Goal: Transaction & Acquisition: Book appointment/travel/reservation

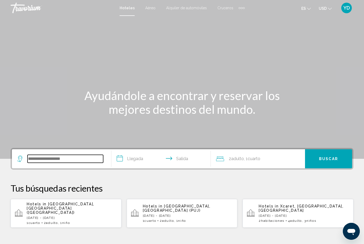
click at [44, 159] on input "Search widget" at bounding box center [66, 159] width 76 height 8
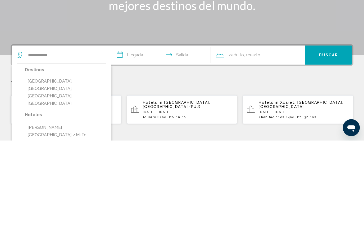
click at [46, 180] on button "[GEOGRAPHIC_DATA], [GEOGRAPHIC_DATA], [GEOGRAPHIC_DATA], [GEOGRAPHIC_DATA]" at bounding box center [65, 196] width 81 height 32
type input "**********"
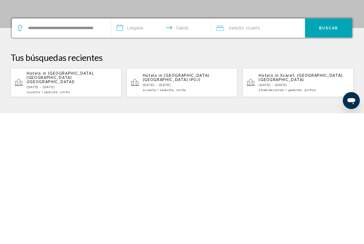
click at [140, 149] on input "**********" at bounding box center [163, 159] width 102 height 21
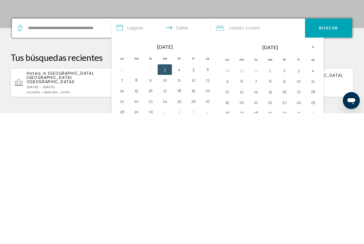
scroll to position [131, 0]
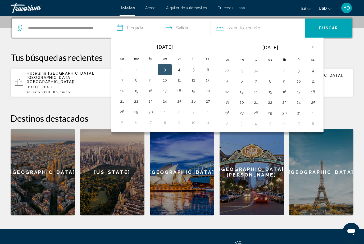
click at [193, 90] on button "19" at bounding box center [193, 90] width 8 height 7
click at [124, 103] on button "21" at bounding box center [122, 101] width 8 height 7
type input "**********"
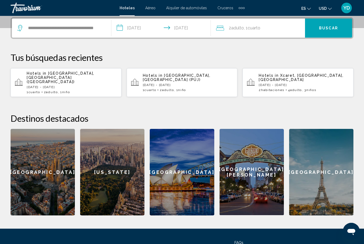
click at [267, 23] on div "2 Adulto Adulto , 1 Cuarto habitaciones" at bounding box center [260, 28] width 89 height 19
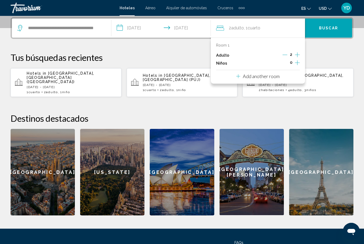
click at [296, 58] on button "Increment adults" at bounding box center [297, 55] width 5 height 8
click at [289, 52] on div "3" at bounding box center [291, 55] width 17 height 8
click at [290, 55] on div "3" at bounding box center [291, 55] width 17 height 8
click at [292, 55] on span "3" at bounding box center [292, 54] width 2 height 4
click at [289, 52] on div "3" at bounding box center [291, 55] width 17 height 8
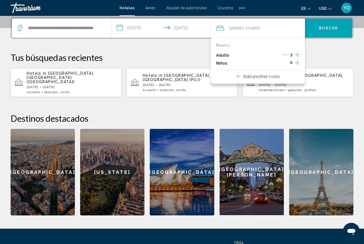
click at [287, 56] on icon "Decrement adults" at bounding box center [285, 54] width 5 height 5
click at [296, 60] on icon "Increment children" at bounding box center [297, 63] width 5 height 6
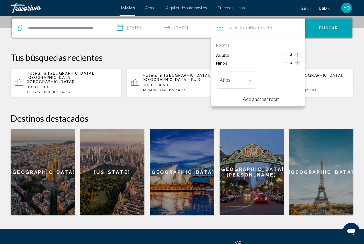
click at [251, 75] on div "Años" at bounding box center [236, 79] width 33 height 19
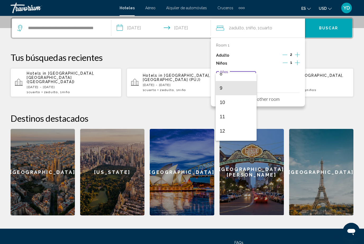
scroll to position [123, 0]
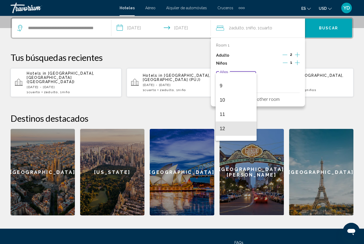
click at [229, 126] on span "12" at bounding box center [236, 129] width 33 height 14
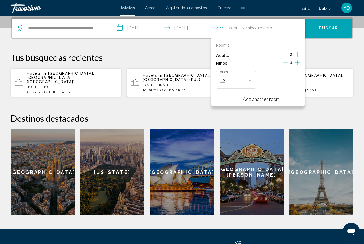
click at [329, 28] on span "Buscar" at bounding box center [328, 28] width 19 height 4
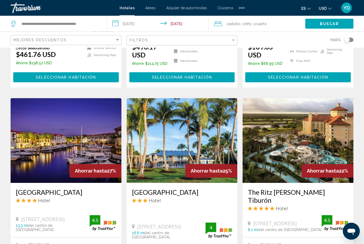
scroll to position [402, 0]
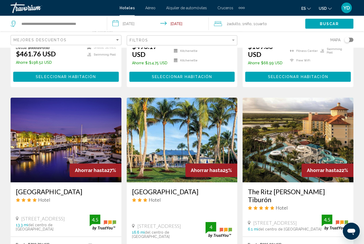
click at [184, 110] on img "Main content" at bounding box center [182, 140] width 111 height 85
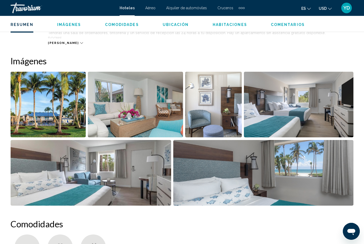
scroll to position [346, 0]
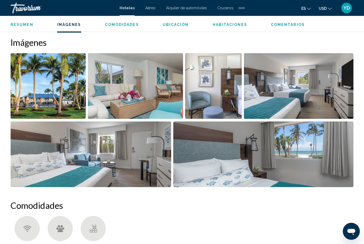
click at [324, 168] on img "Open full-screen image slider" at bounding box center [263, 155] width 181 height 66
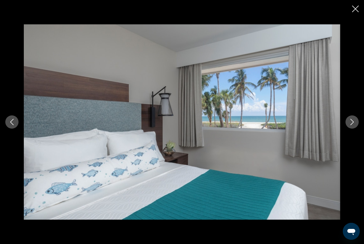
click at [348, 129] on button "Next image" at bounding box center [352, 121] width 13 height 13
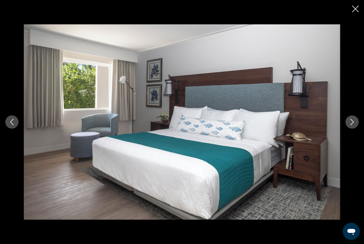
click at [352, 125] on icon "Next image" at bounding box center [352, 122] width 6 height 6
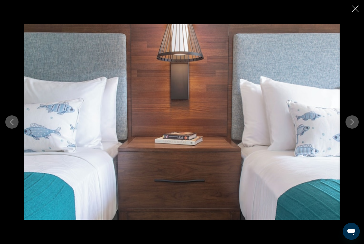
click at [348, 129] on button "Next image" at bounding box center [352, 121] width 13 height 13
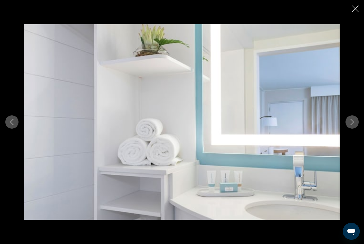
click at [350, 125] on icon "Next image" at bounding box center [352, 122] width 6 height 6
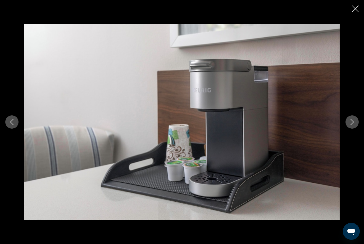
click at [350, 125] on icon "Next image" at bounding box center [352, 122] width 6 height 6
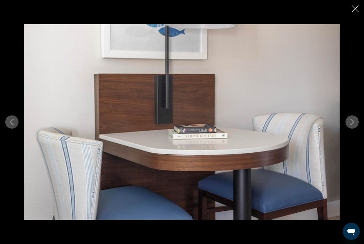
click at [353, 126] on button "Next image" at bounding box center [352, 121] width 13 height 13
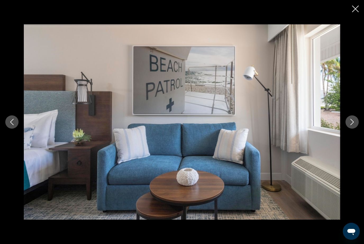
click at [352, 125] on icon "Next image" at bounding box center [352, 122] width 6 height 6
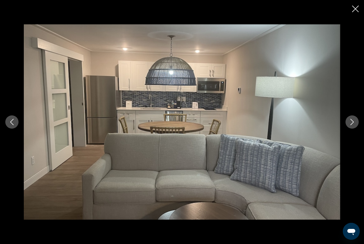
click at [353, 125] on icon "Next image" at bounding box center [352, 122] width 6 height 6
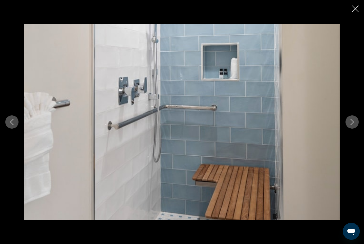
click at [352, 125] on icon "Next image" at bounding box center [352, 122] width 6 height 6
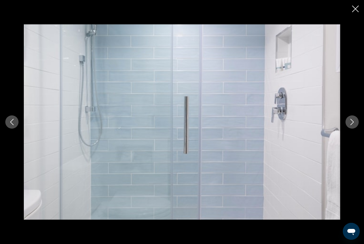
click at [352, 125] on icon "Next image" at bounding box center [352, 122] width 3 height 6
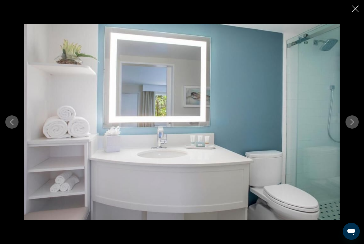
click at [351, 125] on icon "Next image" at bounding box center [352, 122] width 6 height 6
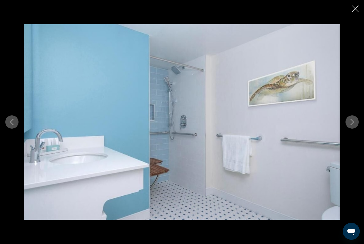
click at [350, 125] on icon "Next image" at bounding box center [352, 122] width 6 height 6
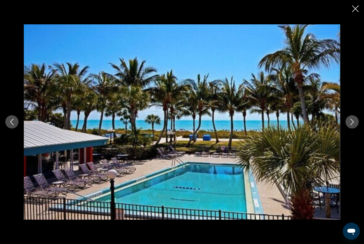
scroll to position [791, 0]
click at [349, 125] on icon "Next image" at bounding box center [352, 122] width 6 height 6
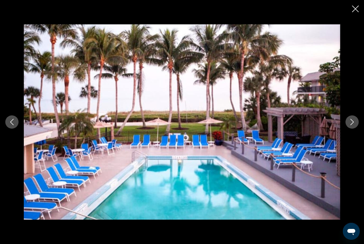
click at [351, 125] on icon "Next image" at bounding box center [352, 122] width 3 height 6
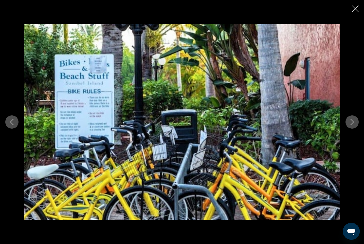
click at [354, 125] on icon "Next image" at bounding box center [352, 122] width 3 height 6
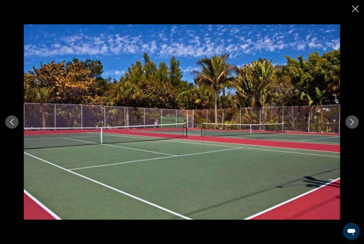
click at [353, 125] on icon "Next image" at bounding box center [352, 122] width 6 height 6
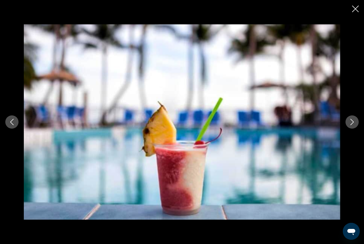
click at [352, 125] on icon "Next image" at bounding box center [352, 122] width 6 height 6
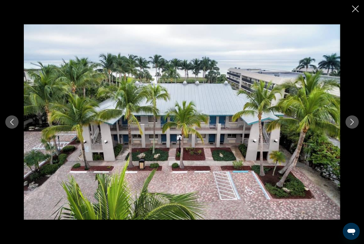
click at [354, 125] on icon "Next image" at bounding box center [352, 122] width 6 height 6
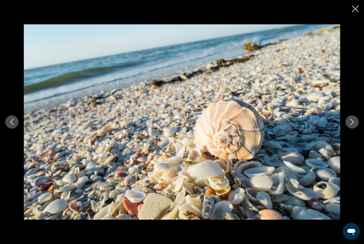
click at [354, 125] on icon "Next image" at bounding box center [352, 122] width 6 height 6
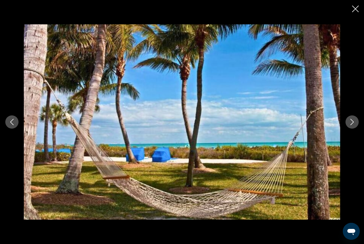
click at [353, 125] on icon "Next image" at bounding box center [352, 122] width 3 height 6
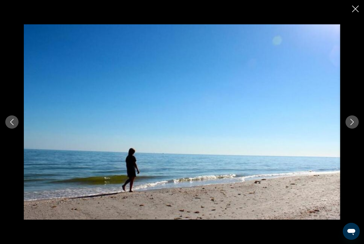
click at [354, 125] on icon "Next image" at bounding box center [352, 122] width 3 height 6
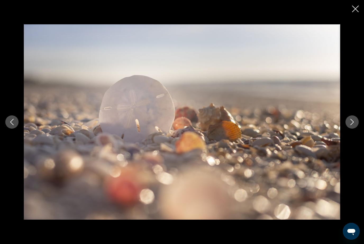
click at [354, 125] on icon "Next image" at bounding box center [352, 122] width 6 height 6
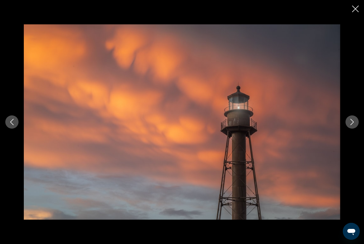
click at [353, 126] on button "Next image" at bounding box center [352, 121] width 13 height 13
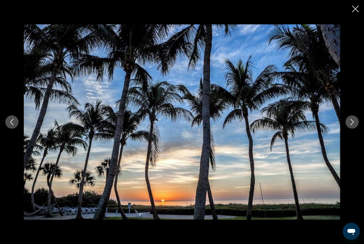
click at [353, 125] on icon "Next image" at bounding box center [352, 122] width 6 height 6
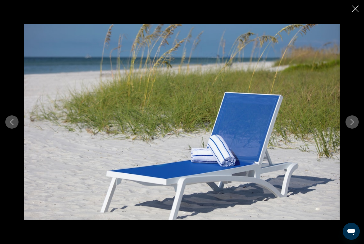
click at [351, 125] on icon "Next image" at bounding box center [352, 122] width 3 height 6
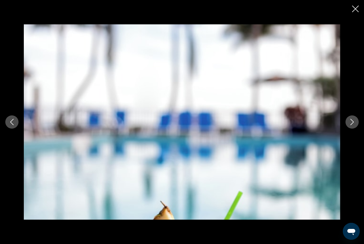
click at [351, 125] on icon "Next image" at bounding box center [352, 122] width 6 height 6
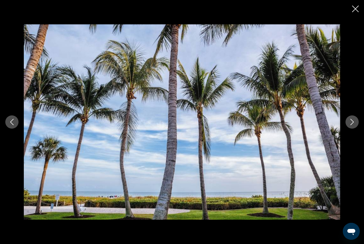
click at [353, 127] on button "Next image" at bounding box center [352, 121] width 13 height 13
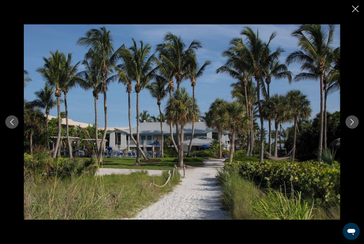
click at [350, 125] on icon "Next image" at bounding box center [352, 122] width 6 height 6
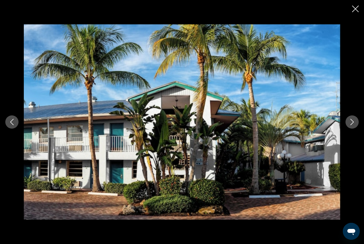
click at [350, 125] on icon "Next image" at bounding box center [352, 122] width 6 height 6
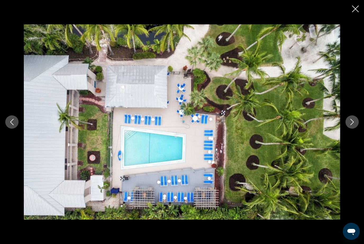
click at [350, 125] on icon "Next image" at bounding box center [352, 122] width 6 height 6
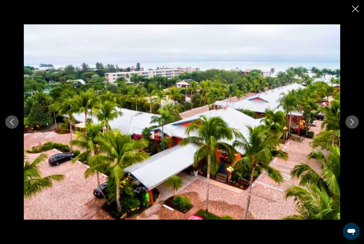
click at [350, 125] on icon "Next image" at bounding box center [352, 122] width 6 height 6
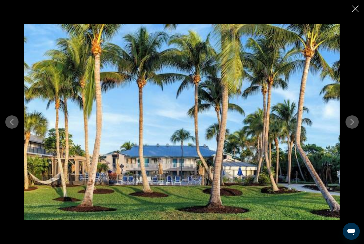
click at [359, 6] on div "Main content" at bounding box center [182, 122] width 364 height 244
click at [358, 7] on icon "Close slideshow" at bounding box center [356, 9] width 7 height 7
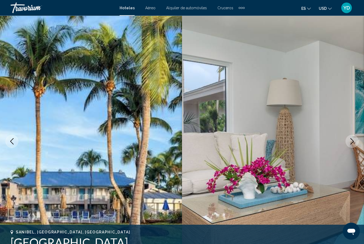
scroll to position [0, 0]
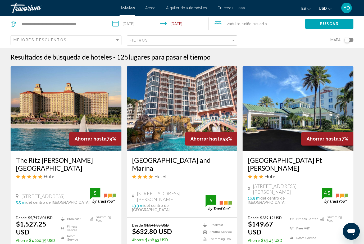
click at [170, 130] on img "Main content" at bounding box center [182, 108] width 111 height 85
click at [144, 24] on input "**********" at bounding box center [159, 24] width 104 height 17
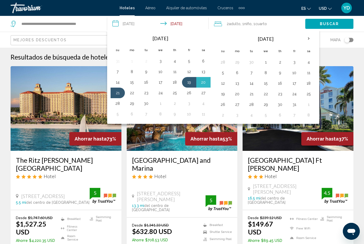
click at [205, 83] on button "20" at bounding box center [203, 82] width 8 height 7
click at [117, 92] on button "21" at bounding box center [118, 92] width 8 height 7
type input "**********"
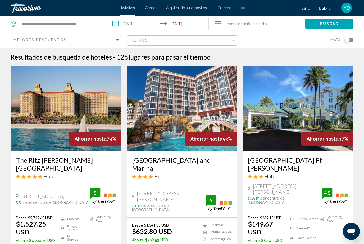
click at [327, 25] on span "Buscar" at bounding box center [329, 24] width 19 height 4
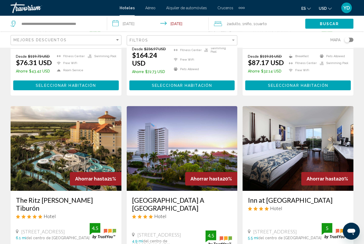
scroll to position [177, 0]
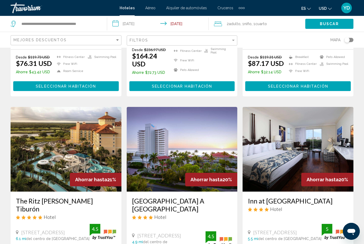
click at [82, 143] on img "Main content" at bounding box center [66, 149] width 111 height 85
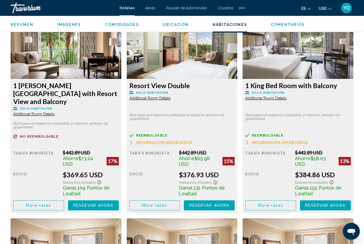
scroll to position [1034, 0]
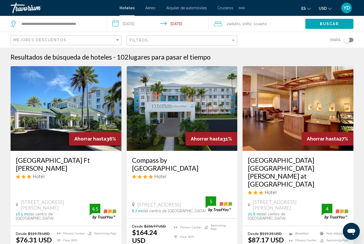
click at [132, 23] on input "**********" at bounding box center [159, 24] width 104 height 17
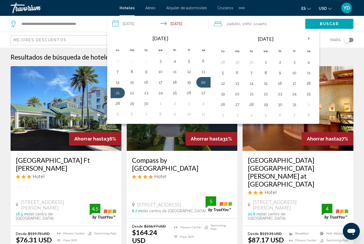
click at [205, 91] on button "27" at bounding box center [203, 92] width 8 height 7
click at [118, 96] on button "21" at bounding box center [118, 92] width 8 height 7
type input "**********"
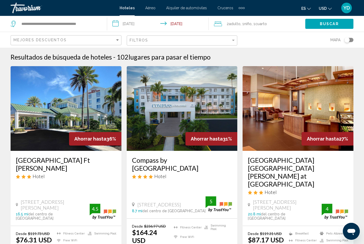
click at [342, 24] on button "Buscar" at bounding box center [330, 24] width 48 height 10
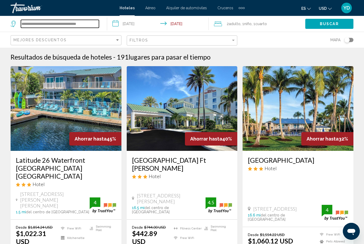
click at [99, 21] on input "**********" at bounding box center [60, 24] width 78 height 8
type input "******"
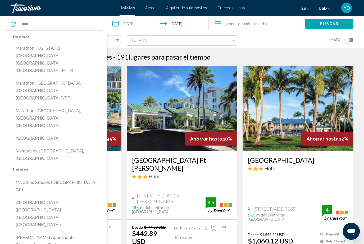
click at [78, 51] on button "Marathon, [US_STATE][GEOGRAPHIC_DATA], [GEOGRAPHIC_DATA], [GEOGRAPHIC_DATA] (MT…" at bounding box center [57, 59] width 89 height 32
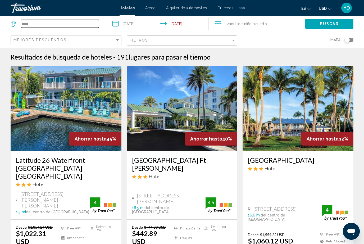
type input "**********"
click at [341, 26] on button "Buscar" at bounding box center [330, 24] width 48 height 10
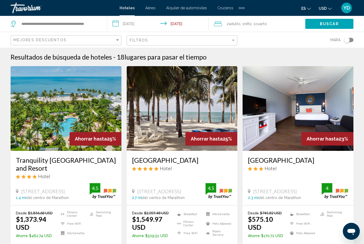
click at [141, 22] on input "**********" at bounding box center [159, 24] width 104 height 17
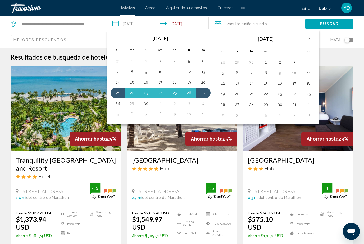
click at [206, 95] on button "27" at bounding box center [203, 92] width 8 height 7
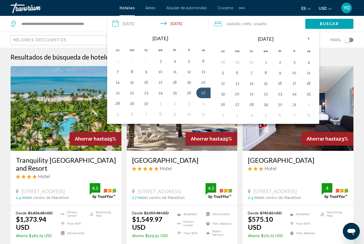
click at [120, 102] on button "28" at bounding box center [118, 103] width 8 height 7
type input "**********"
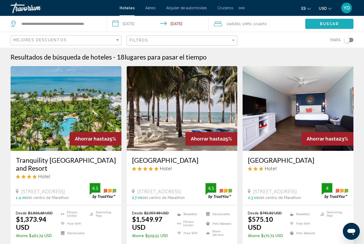
click at [335, 21] on button "Buscar" at bounding box center [330, 24] width 48 height 10
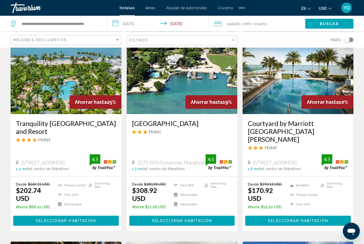
click at [47, 75] on img "Main content" at bounding box center [66, 72] width 111 height 85
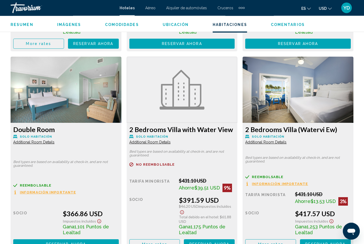
scroll to position [1191, 0]
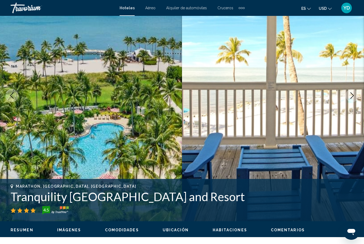
scroll to position [0, 0]
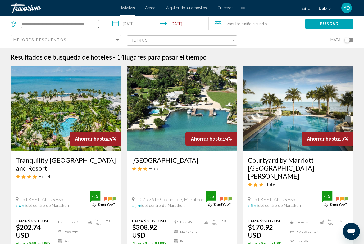
click at [98, 20] on input "**********" at bounding box center [60, 24] width 78 height 8
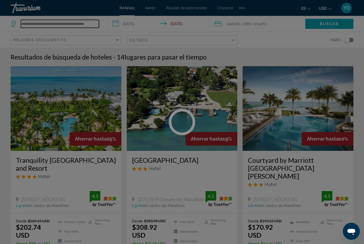
click at [97, 21] on input "**********" at bounding box center [60, 24] width 78 height 8
click at [83, 19] on div at bounding box center [182, 122] width 364 height 244
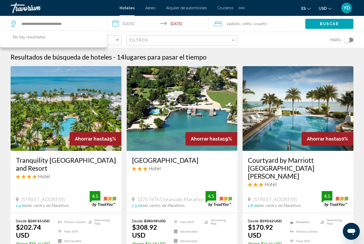
click at [85, 18] on div "**********" at bounding box center [56, 24] width 91 height 16
click at [84, 23] on input "**********" at bounding box center [60, 24] width 78 height 8
type input "*********"
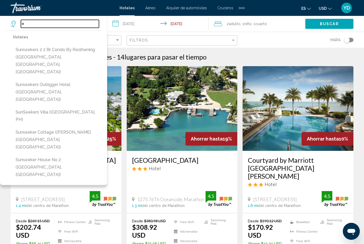
type input "*"
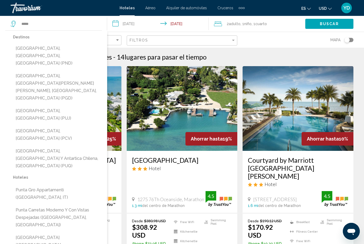
click at [90, 71] on button "[GEOGRAPHIC_DATA], [GEOGRAPHIC_DATA][PERSON_NAME][PERSON_NAME], [GEOGRAPHIC_DAT…" at bounding box center [57, 87] width 89 height 32
type input "**********"
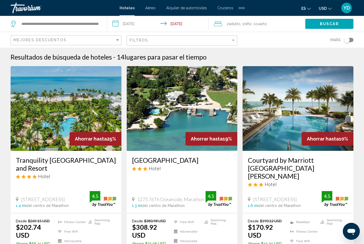
click at [345, 23] on button "Buscar" at bounding box center [330, 24] width 48 height 10
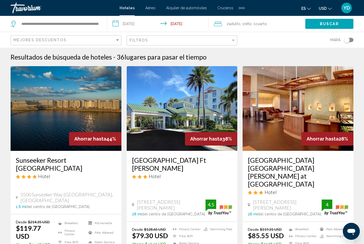
click at [66, 124] on img "Main content" at bounding box center [66, 108] width 111 height 85
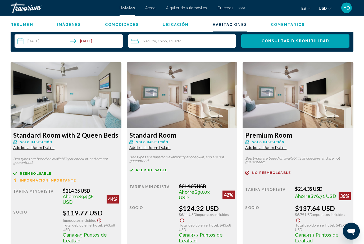
scroll to position [781, 0]
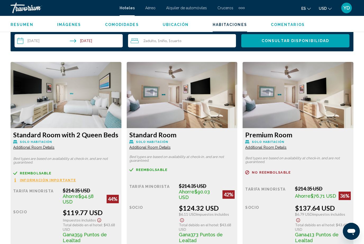
click at [76, 101] on img "Main content" at bounding box center [66, 95] width 111 height 66
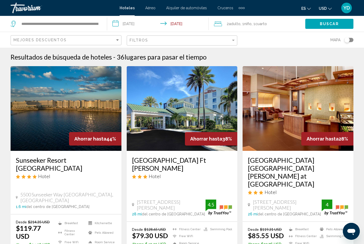
click at [126, 23] on input "**********" at bounding box center [159, 24] width 104 height 17
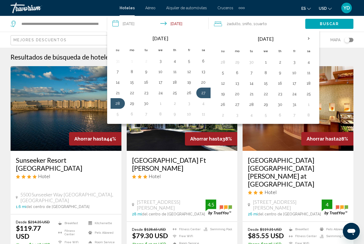
click at [147, 79] on button "16" at bounding box center [146, 82] width 8 height 7
click at [132, 84] on button "15" at bounding box center [132, 82] width 8 height 7
type input "**********"
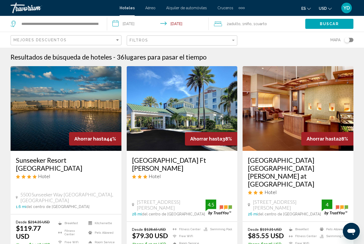
click at [341, 23] on button "Buscar" at bounding box center [330, 24] width 48 height 10
click at [130, 23] on input "**********" at bounding box center [159, 24] width 104 height 17
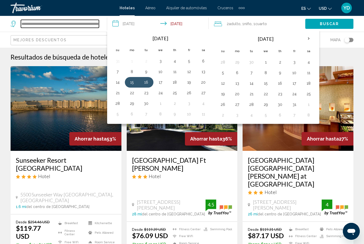
click at [98, 21] on input "**********" at bounding box center [60, 24] width 78 height 8
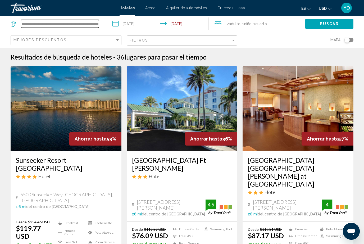
click at [98, 21] on input "**********" at bounding box center [60, 24] width 78 height 8
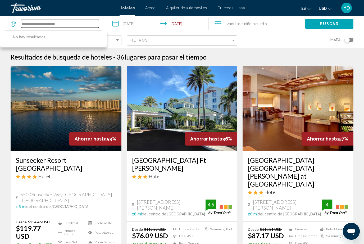
click at [70, 24] on input "**********" at bounding box center [60, 24] width 78 height 8
type input "*"
click at [136, 21] on input "**********" at bounding box center [159, 24] width 104 height 17
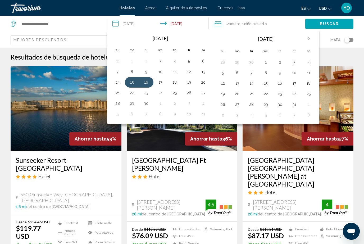
click at [188, 71] on button "12" at bounding box center [189, 71] width 8 height 7
click at [119, 83] on button "14" at bounding box center [118, 82] width 8 height 7
type input "**********"
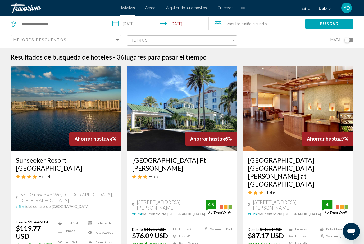
click at [265, 22] on span "Cuarto" at bounding box center [262, 24] width 12 height 4
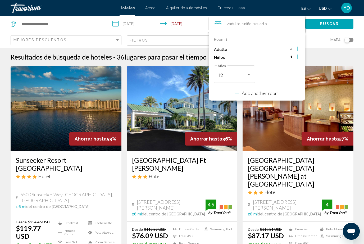
click at [288, 48] on icon "Decrement adults" at bounding box center [285, 49] width 5 height 5
click at [298, 55] on icon "Increment children" at bounding box center [298, 57] width 5 height 5
click at [297, 54] on icon "Increment children" at bounding box center [298, 57] width 5 height 6
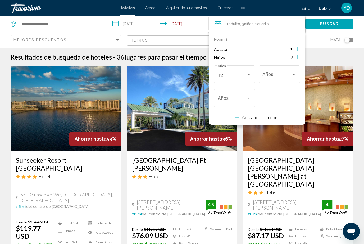
click at [247, 75] on div "Travelers: 1 adult, 3 children" at bounding box center [249, 74] width 5 height 4
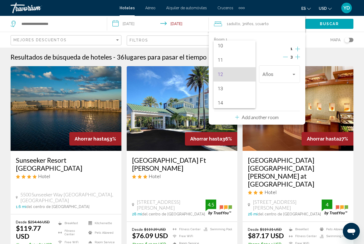
click at [362, 78] on div at bounding box center [182, 122] width 364 height 244
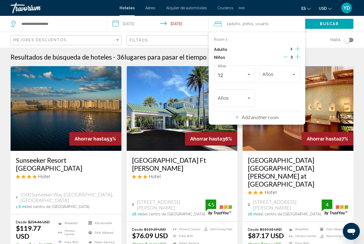
click at [287, 55] on icon "Decrement children" at bounding box center [285, 57] width 5 height 5
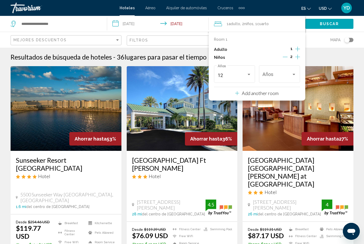
click at [287, 56] on icon "Decrement children" at bounding box center [285, 57] width 5 height 5
click at [296, 48] on icon "Increment adults" at bounding box center [298, 49] width 5 height 6
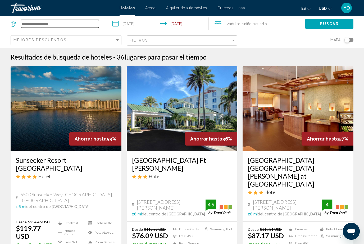
click at [59, 21] on input "Search widget" at bounding box center [60, 24] width 78 height 8
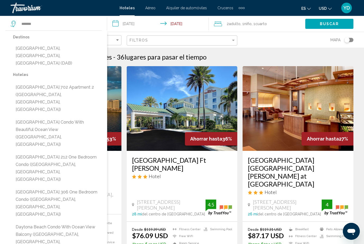
click at [74, 48] on button "[GEOGRAPHIC_DATA], [GEOGRAPHIC_DATA], [GEOGRAPHIC_DATA] (DAB)" at bounding box center [57, 55] width 89 height 25
type input "**********"
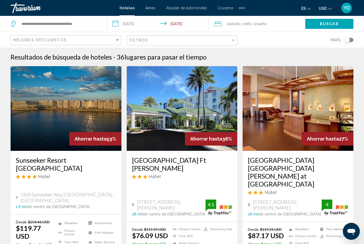
click at [334, 22] on span "Buscar" at bounding box center [329, 24] width 19 height 4
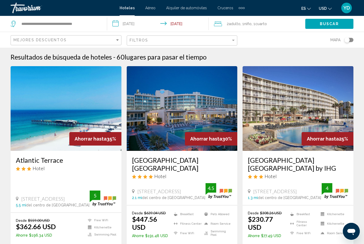
click at [46, 113] on img "Main content" at bounding box center [66, 108] width 111 height 85
click at [94, 23] on input "**********" at bounding box center [60, 24] width 78 height 8
type input "*******"
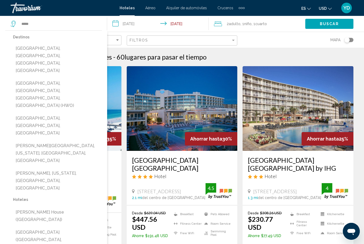
click at [35, 78] on button "[GEOGRAPHIC_DATA], [GEOGRAPHIC_DATA], [GEOGRAPHIC_DATA], [GEOGRAPHIC_DATA] (HWO)" at bounding box center [57, 94] width 89 height 32
type input "**********"
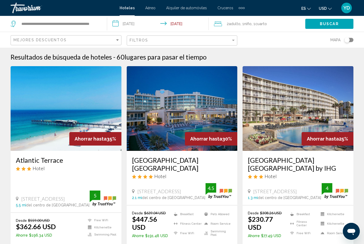
click at [331, 22] on span "Buscar" at bounding box center [329, 24] width 19 height 4
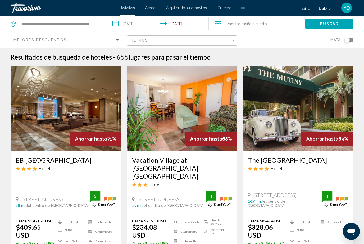
click at [37, 128] on img "Main content" at bounding box center [66, 108] width 111 height 85
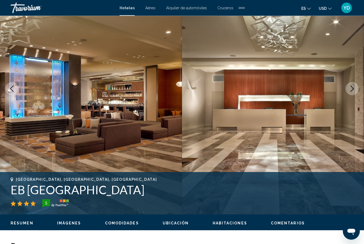
click at [353, 89] on icon "Next image" at bounding box center [352, 89] width 6 height 6
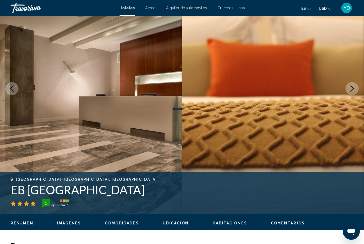
click at [348, 91] on button "Next image" at bounding box center [352, 88] width 13 height 13
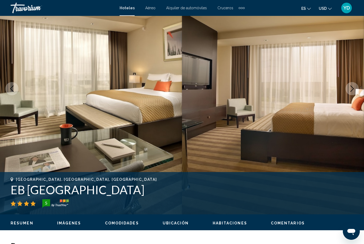
click at [351, 91] on icon "Next image" at bounding box center [352, 89] width 6 height 6
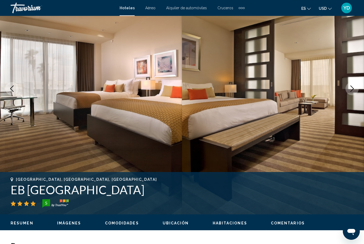
click at [353, 91] on icon "Next image" at bounding box center [352, 89] width 6 height 6
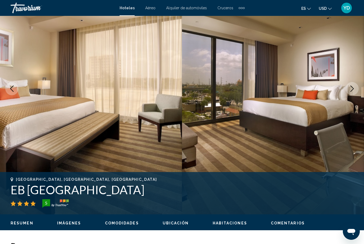
click at [349, 93] on button "Next image" at bounding box center [352, 88] width 13 height 13
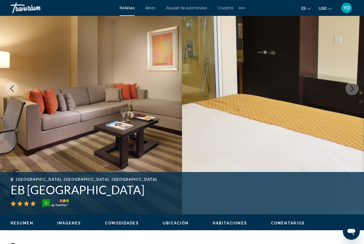
click at [349, 97] on img "Main content" at bounding box center [273, 89] width 182 height 252
click at [348, 99] on img "Main content" at bounding box center [273, 89] width 182 height 252
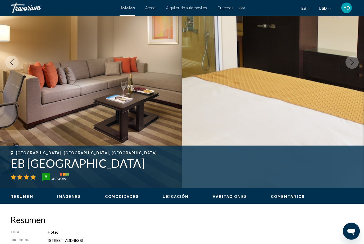
click at [354, 63] on icon "Next image" at bounding box center [352, 62] width 6 height 6
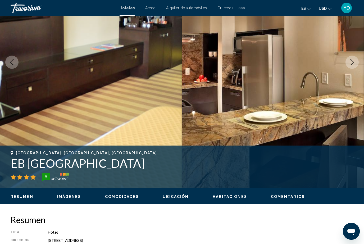
click at [352, 61] on icon "Next image" at bounding box center [352, 62] width 6 height 6
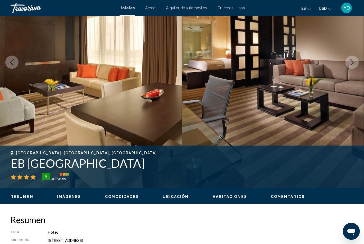
click at [354, 62] on icon "Next image" at bounding box center [352, 62] width 3 height 6
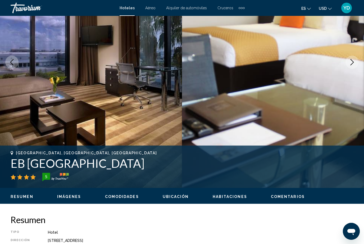
click at [351, 66] on button "Next image" at bounding box center [352, 62] width 13 height 13
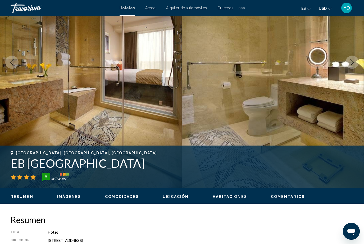
click at [350, 68] on button "Next image" at bounding box center [352, 62] width 13 height 13
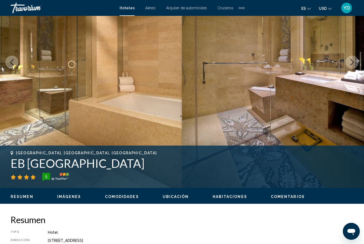
click at [349, 71] on img "Main content" at bounding box center [273, 62] width 182 height 252
click at [349, 70] on img "Main content" at bounding box center [273, 62] width 182 height 252
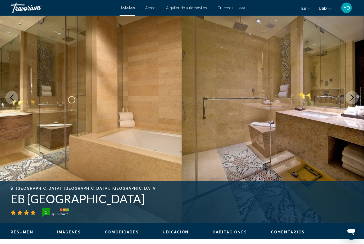
scroll to position [20, 0]
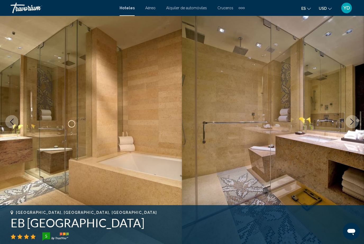
click at [352, 118] on button "Next image" at bounding box center [352, 121] width 13 height 13
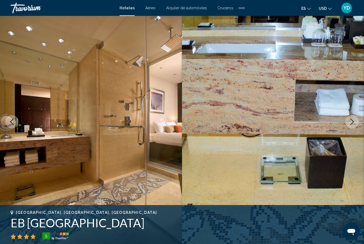
click at [357, 117] on button "Next image" at bounding box center [352, 121] width 13 height 13
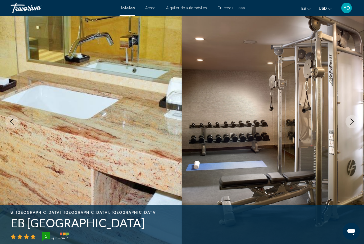
click at [357, 117] on button "Next image" at bounding box center [352, 121] width 13 height 13
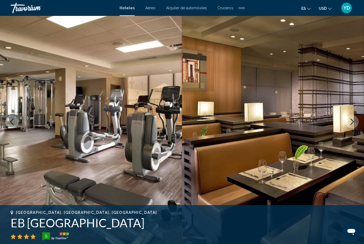
click at [357, 119] on button "Next image" at bounding box center [352, 121] width 13 height 13
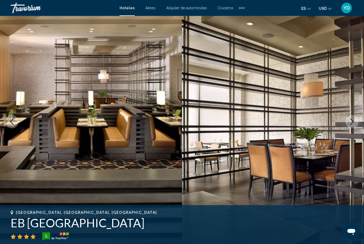
click at [358, 117] on img "Main content" at bounding box center [273, 122] width 182 height 252
click at [357, 115] on img "Main content" at bounding box center [273, 122] width 182 height 252
click at [347, 122] on button "Next image" at bounding box center [352, 121] width 13 height 13
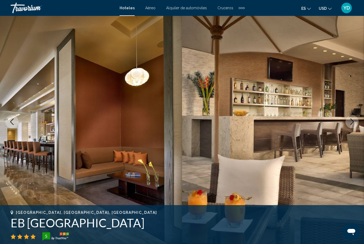
click at [349, 123] on icon "Next image" at bounding box center [352, 122] width 6 height 6
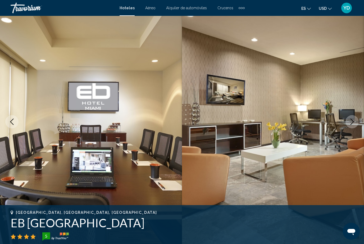
click at [347, 126] on button "Next image" at bounding box center [352, 121] width 13 height 13
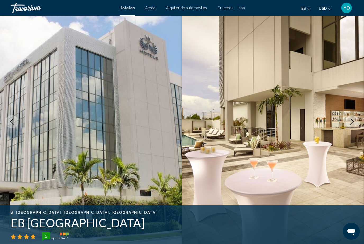
click at [348, 128] on img "Main content" at bounding box center [273, 122] width 182 height 252
click at [348, 131] on img "Main content" at bounding box center [273, 122] width 182 height 252
click at [355, 123] on icon "Next image" at bounding box center [352, 122] width 6 height 6
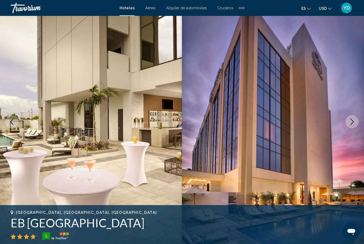
click at [357, 120] on button "Next image" at bounding box center [352, 121] width 13 height 13
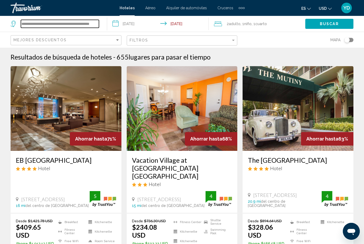
click at [98, 24] on input "**********" at bounding box center [60, 24] width 78 height 8
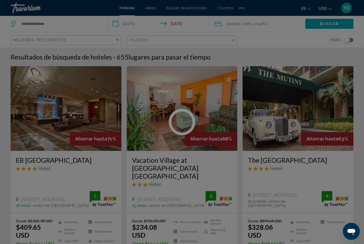
click at [64, 24] on div at bounding box center [182, 122] width 364 height 244
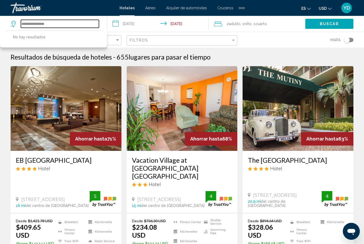
click at [58, 28] on input "**********" at bounding box center [60, 24] width 78 height 8
type input "*"
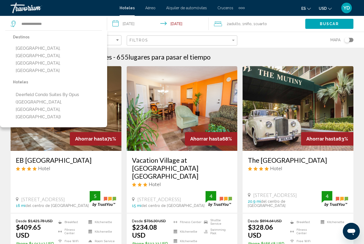
click at [33, 49] on button "[GEOGRAPHIC_DATA], [GEOGRAPHIC_DATA], [GEOGRAPHIC_DATA], [GEOGRAPHIC_DATA]" at bounding box center [57, 59] width 89 height 32
type input "**********"
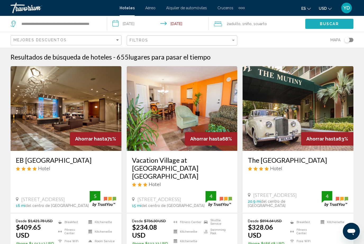
click at [340, 21] on button "Buscar" at bounding box center [330, 24] width 48 height 10
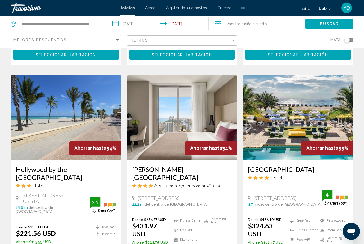
scroll to position [673, 0]
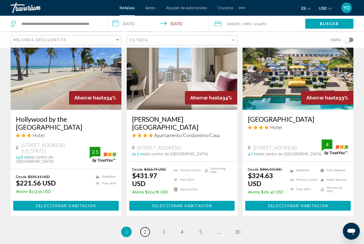
click at [145, 229] on span "2" at bounding box center [145, 232] width 3 height 6
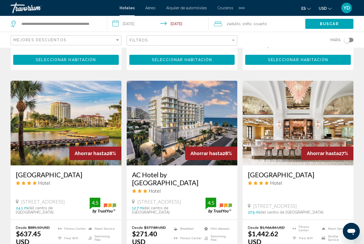
scroll to position [420, 0]
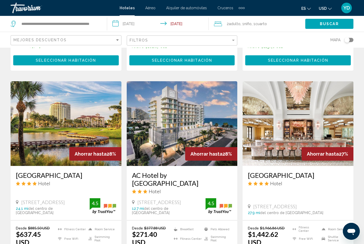
click at [353, 221] on div "Desde $1,966.86 USD $1,442.62 USD Ahorre $524.24 USD [GEOGRAPHIC_DATA] Free WiF…" at bounding box center [298, 248] width 111 height 54
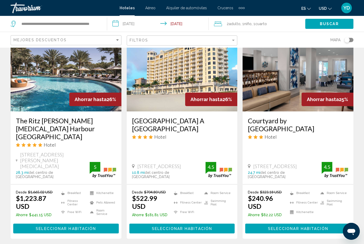
scroll to position [687, 0]
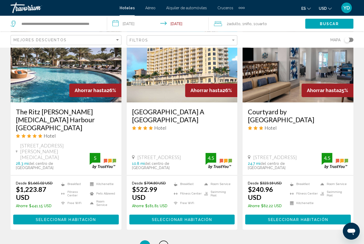
click at [168, 241] on link "page 3" at bounding box center [163, 245] width 9 height 9
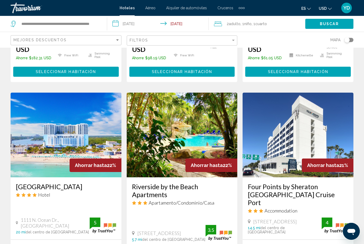
scroll to position [602, 0]
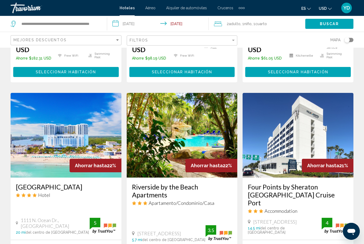
click at [83, 117] on img "Main content" at bounding box center [66, 135] width 111 height 85
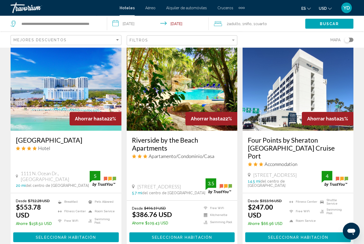
scroll to position [680, 0]
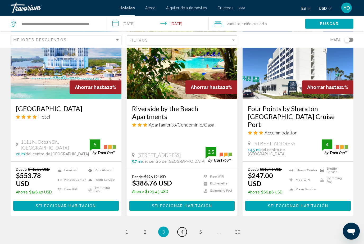
click at [182, 229] on span "4" at bounding box center [182, 232] width 3 height 6
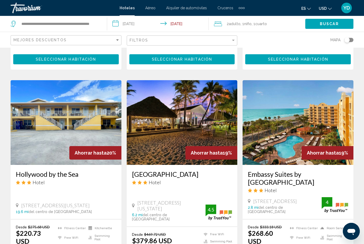
scroll to position [198, 0]
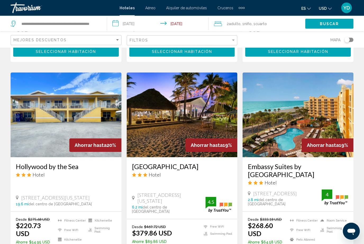
click at [344, 130] on img "Main content" at bounding box center [298, 115] width 111 height 85
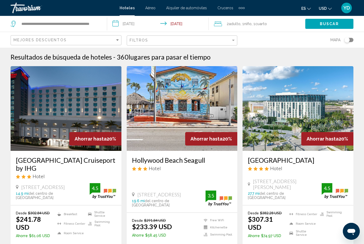
click at [153, 24] on input "**********" at bounding box center [159, 24] width 104 height 17
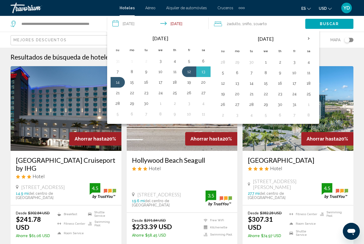
click at [208, 71] on button "13" at bounding box center [203, 71] width 8 height 7
click at [153, 80] on td "16" at bounding box center [146, 82] width 14 height 11
click at [153, 81] on td "16" at bounding box center [146, 82] width 14 height 11
click at [149, 86] on button "16" at bounding box center [146, 82] width 8 height 7
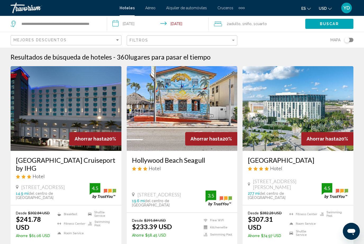
type input "**********"
click at [99, 20] on input "**********" at bounding box center [60, 24] width 78 height 8
type input "**********"
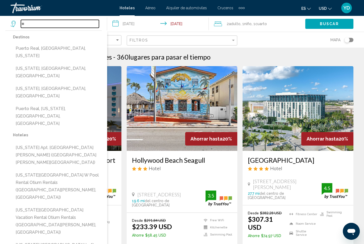
type input "*"
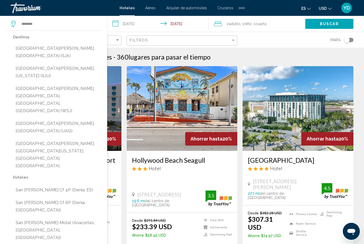
click at [70, 64] on button "[GEOGRAPHIC_DATA][PERSON_NAME], [US_STATE] (SJU)" at bounding box center [57, 72] width 89 height 17
type input "**********"
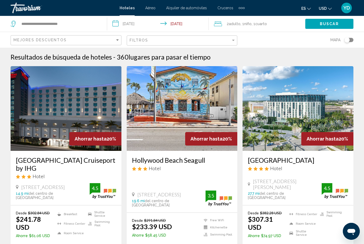
click at [337, 26] on span "Buscar" at bounding box center [329, 24] width 19 height 4
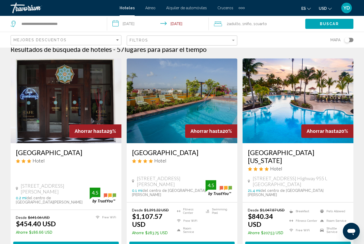
scroll to position [8, 0]
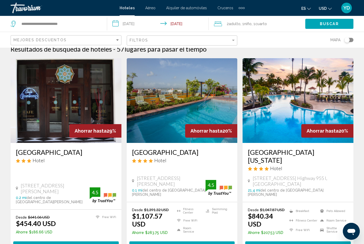
click at [41, 78] on img "Main content" at bounding box center [66, 100] width 111 height 85
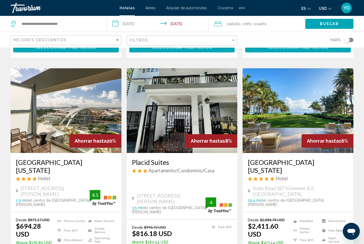
scroll to position [207, 0]
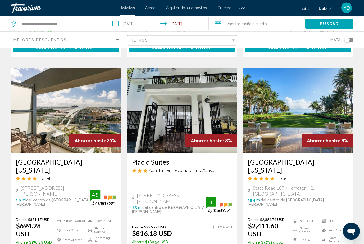
click at [44, 78] on img "Main content" at bounding box center [66, 110] width 111 height 85
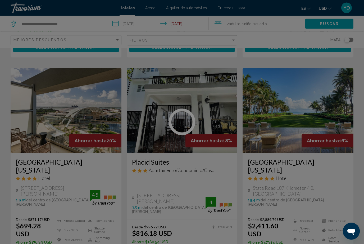
scroll to position [207, 0]
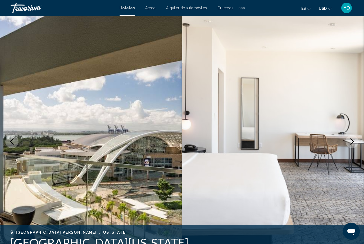
click at [357, 145] on button "Next image" at bounding box center [352, 141] width 13 height 13
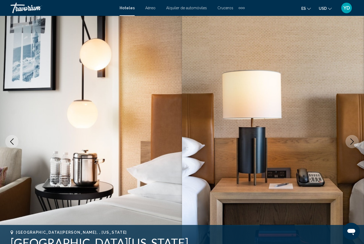
click at [350, 144] on icon "Next image" at bounding box center [352, 142] width 6 height 6
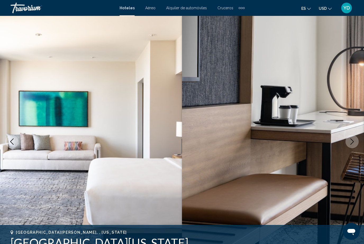
click at [358, 144] on button "Next image" at bounding box center [352, 141] width 13 height 13
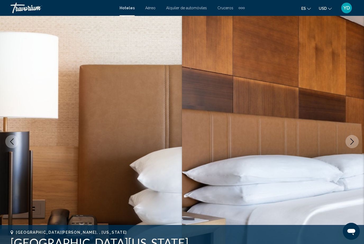
click at [356, 145] on button "Next image" at bounding box center [352, 141] width 13 height 13
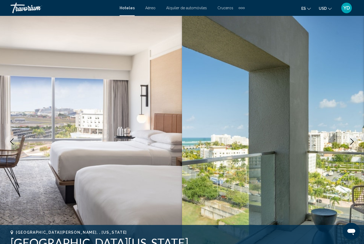
click at [357, 140] on button "Next image" at bounding box center [352, 141] width 13 height 13
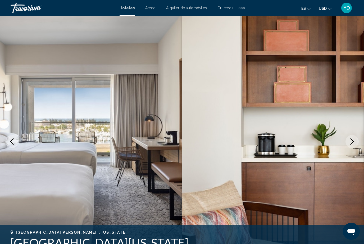
click at [358, 149] on img "Main content" at bounding box center [273, 142] width 182 height 252
click at [355, 142] on icon "Next image" at bounding box center [352, 142] width 6 height 6
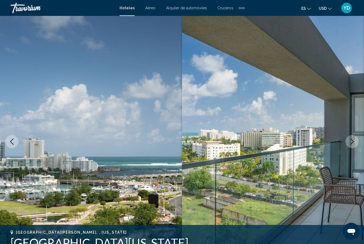
click at [356, 143] on button "Next image" at bounding box center [352, 141] width 13 height 13
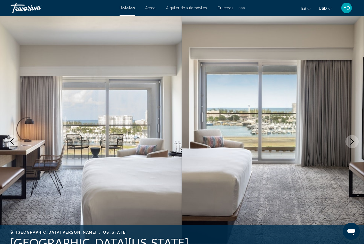
click at [356, 143] on button "Next image" at bounding box center [352, 141] width 13 height 13
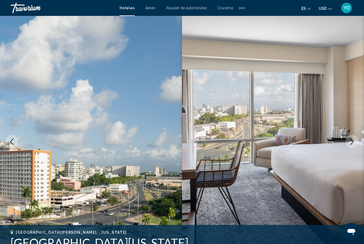
click at [356, 142] on button "Next image" at bounding box center [352, 141] width 13 height 13
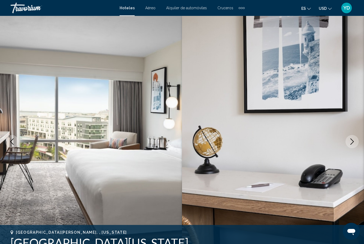
click at [357, 144] on button "Next image" at bounding box center [352, 141] width 13 height 13
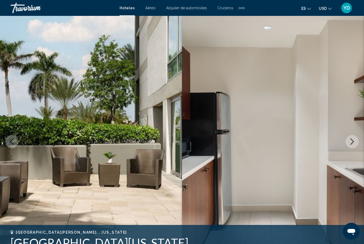
click at [357, 142] on button "Next image" at bounding box center [352, 141] width 13 height 13
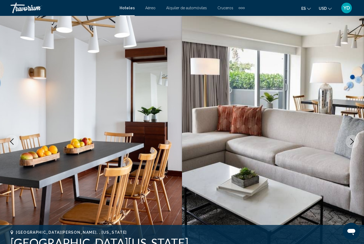
click at [356, 142] on button "Next image" at bounding box center [352, 141] width 13 height 13
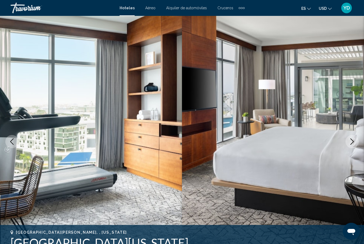
click at [357, 140] on button "Next image" at bounding box center [352, 141] width 13 height 13
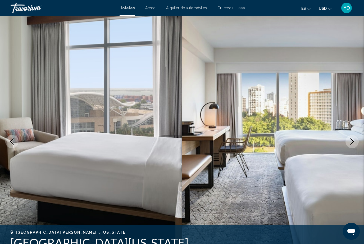
click at [357, 139] on button "Next image" at bounding box center [352, 141] width 13 height 13
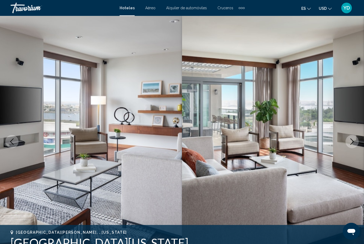
click at [357, 142] on button "Next image" at bounding box center [352, 141] width 13 height 13
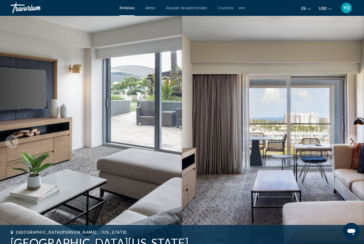
click at [356, 143] on button "Next image" at bounding box center [352, 141] width 13 height 13
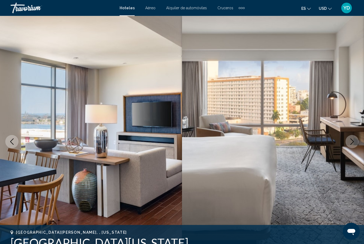
click at [356, 145] on button "Next image" at bounding box center [352, 141] width 13 height 13
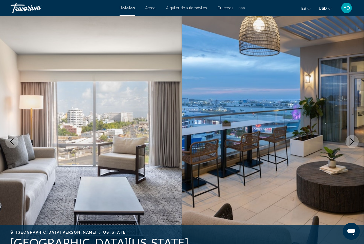
click at [356, 145] on button "Next image" at bounding box center [352, 141] width 13 height 13
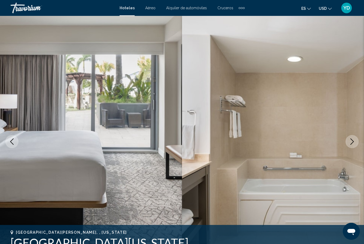
click at [355, 143] on icon "Next image" at bounding box center [352, 142] width 6 height 6
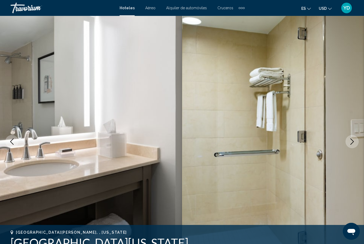
click at [354, 142] on icon "Next image" at bounding box center [352, 142] width 6 height 6
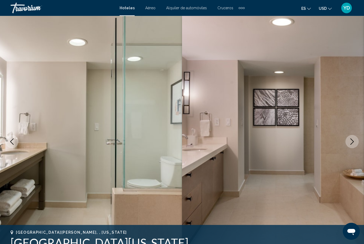
click at [355, 142] on icon "Next image" at bounding box center [352, 142] width 6 height 6
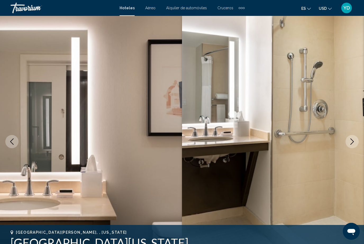
click at [356, 142] on button "Next image" at bounding box center [352, 141] width 13 height 13
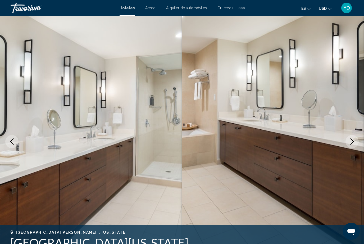
click at [355, 143] on icon "Next image" at bounding box center [352, 142] width 6 height 6
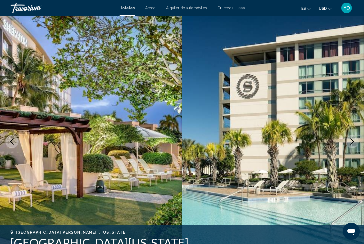
click at [353, 147] on button "Next image" at bounding box center [352, 141] width 13 height 13
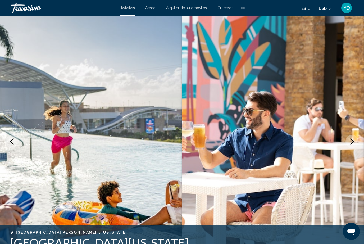
click at [355, 144] on icon "Next image" at bounding box center [352, 142] width 6 height 6
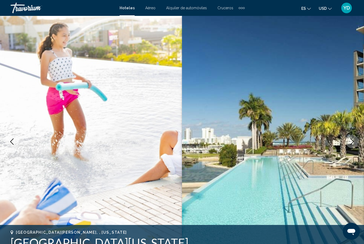
click at [356, 141] on button "Next image" at bounding box center [352, 141] width 13 height 13
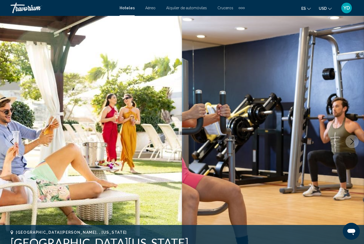
click at [360, 143] on img "Main content" at bounding box center [273, 142] width 182 height 252
click at [360, 147] on img "Main content" at bounding box center [273, 142] width 182 height 252
click at [354, 144] on icon "Next image" at bounding box center [352, 142] width 6 height 6
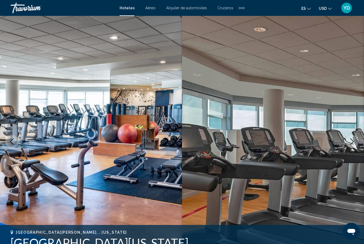
click at [356, 143] on button "Next image" at bounding box center [352, 141] width 13 height 13
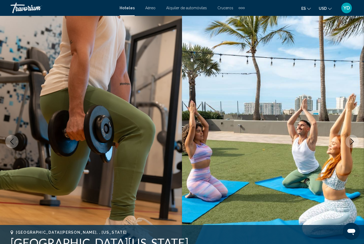
click at [356, 145] on button "Next image" at bounding box center [352, 141] width 13 height 13
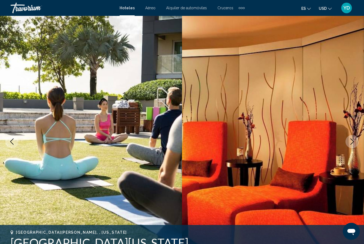
click at [356, 145] on button "Next image" at bounding box center [352, 141] width 13 height 13
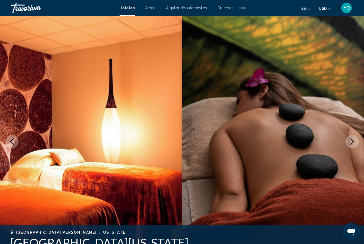
click at [357, 145] on button "Next image" at bounding box center [352, 141] width 13 height 13
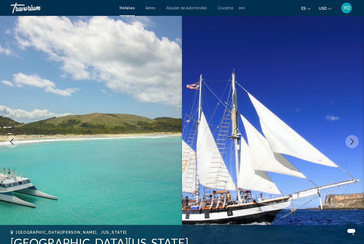
click at [358, 144] on button "Next image" at bounding box center [352, 141] width 13 height 13
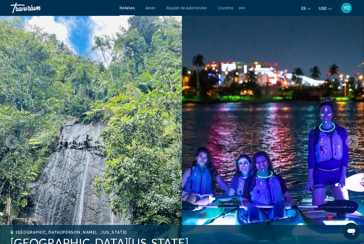
click at [357, 145] on button "Next image" at bounding box center [352, 141] width 13 height 13
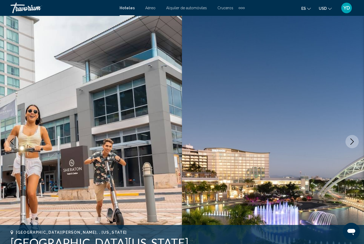
click at [357, 146] on button "Next image" at bounding box center [352, 141] width 13 height 13
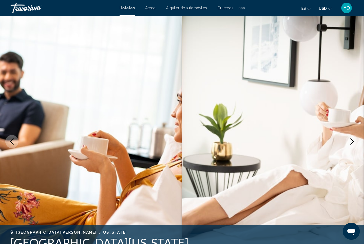
click at [357, 144] on button "Next image" at bounding box center [352, 141] width 13 height 13
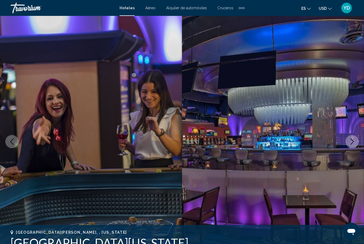
click at [356, 142] on button "Next image" at bounding box center [352, 141] width 13 height 13
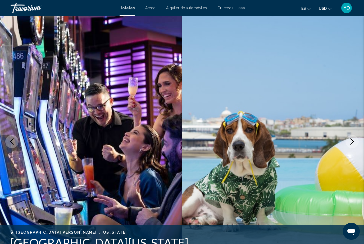
click at [357, 142] on button "Next image" at bounding box center [352, 141] width 13 height 13
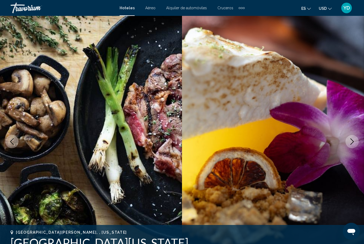
click at [357, 143] on button "Next image" at bounding box center [352, 141] width 13 height 13
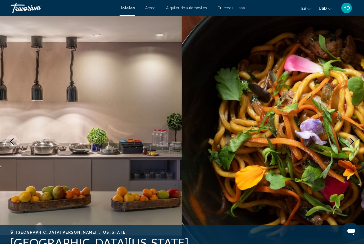
click at [357, 142] on button "Next image" at bounding box center [352, 141] width 13 height 13
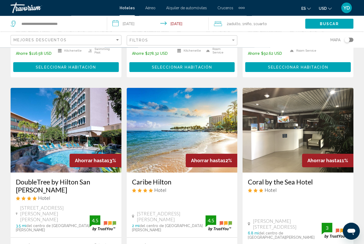
scroll to position [605, 0]
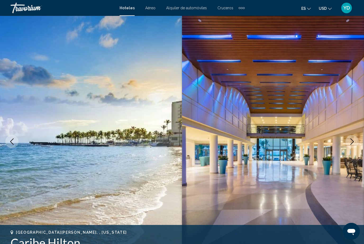
click at [354, 134] on img "Main content" at bounding box center [273, 142] width 182 height 252
click at [350, 142] on icon "Next image" at bounding box center [352, 142] width 6 height 6
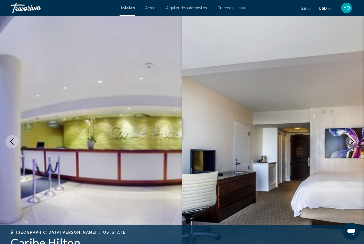
click at [351, 142] on icon "Next image" at bounding box center [352, 142] width 6 height 6
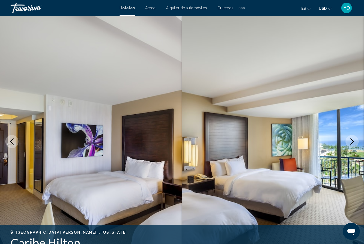
click at [353, 145] on button "Next image" at bounding box center [352, 141] width 13 height 13
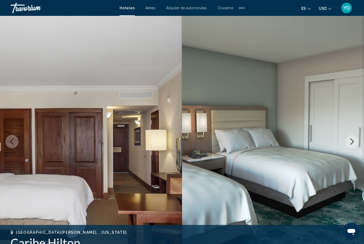
click at [353, 145] on button "Next image" at bounding box center [352, 141] width 13 height 13
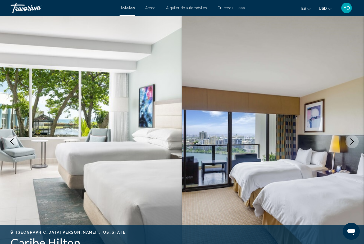
click at [354, 146] on button "Next image" at bounding box center [352, 141] width 13 height 13
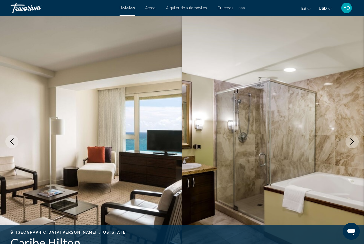
click at [354, 142] on icon "Next image" at bounding box center [352, 142] width 6 height 6
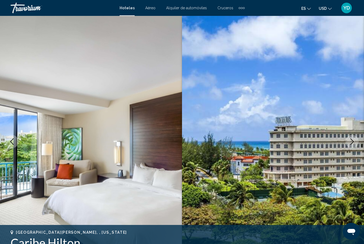
click at [353, 144] on icon "Next image" at bounding box center [352, 142] width 6 height 6
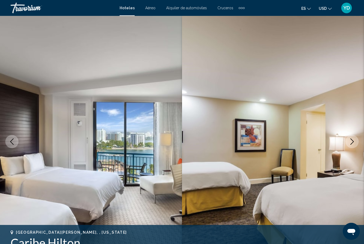
click at [352, 145] on icon "Next image" at bounding box center [352, 142] width 6 height 6
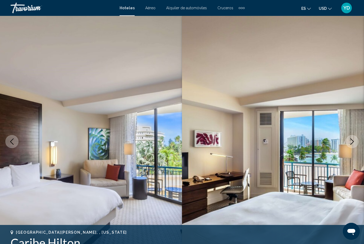
click at [353, 145] on icon "Next image" at bounding box center [352, 142] width 6 height 6
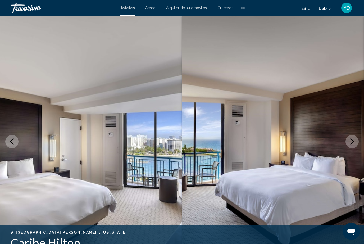
click at [353, 144] on icon "Next image" at bounding box center [352, 142] width 6 height 6
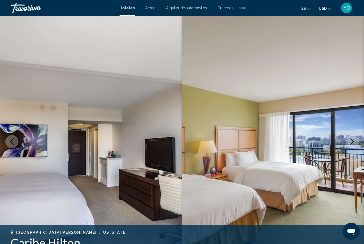
click at [353, 144] on icon "Next image" at bounding box center [352, 142] width 6 height 6
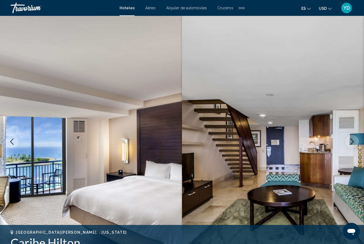
click at [353, 144] on icon "Next image" at bounding box center [352, 142] width 6 height 6
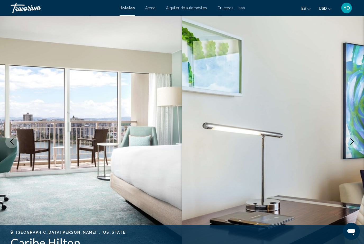
click at [353, 144] on icon "Next image" at bounding box center [352, 142] width 6 height 6
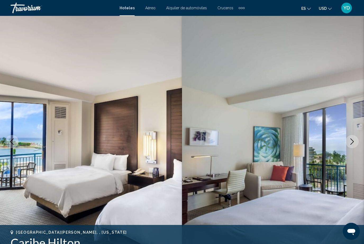
click at [353, 143] on icon "Next image" at bounding box center [352, 142] width 6 height 6
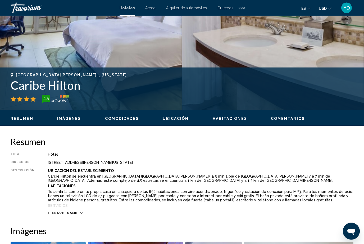
scroll to position [158, 0]
